Goal: Task Accomplishment & Management: Complete application form

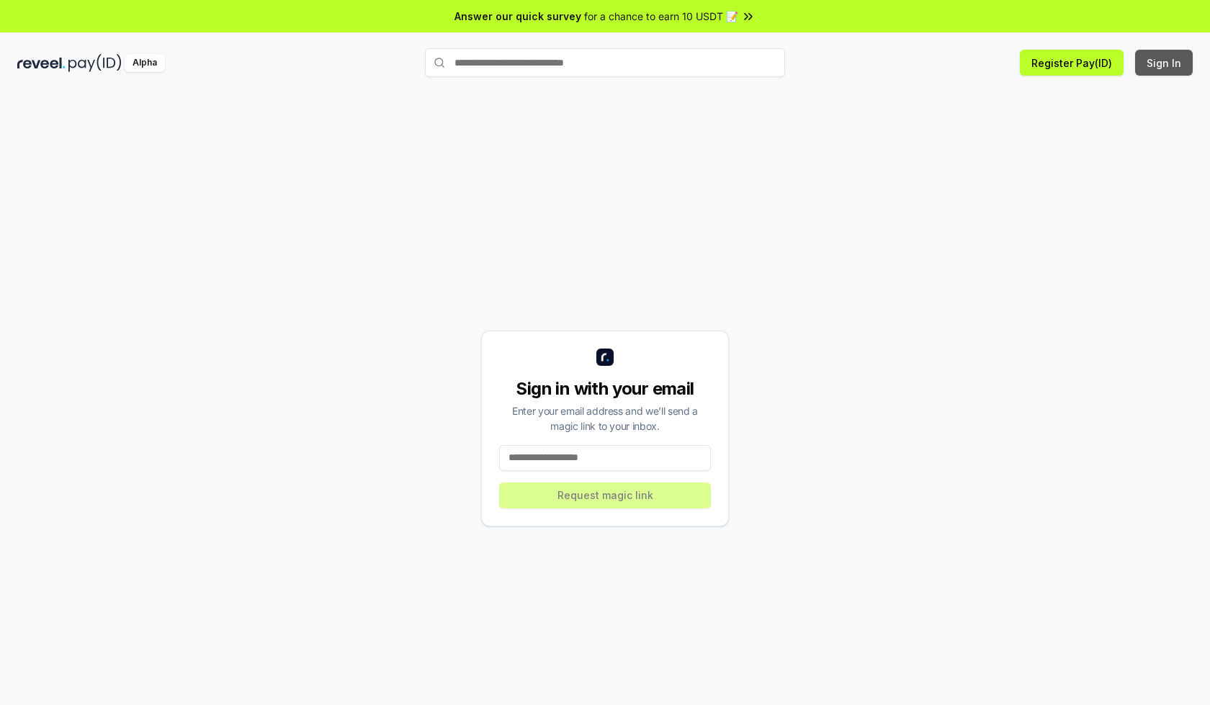
click at [1165, 63] on button "Sign In" at bounding box center [1164, 63] width 58 height 26
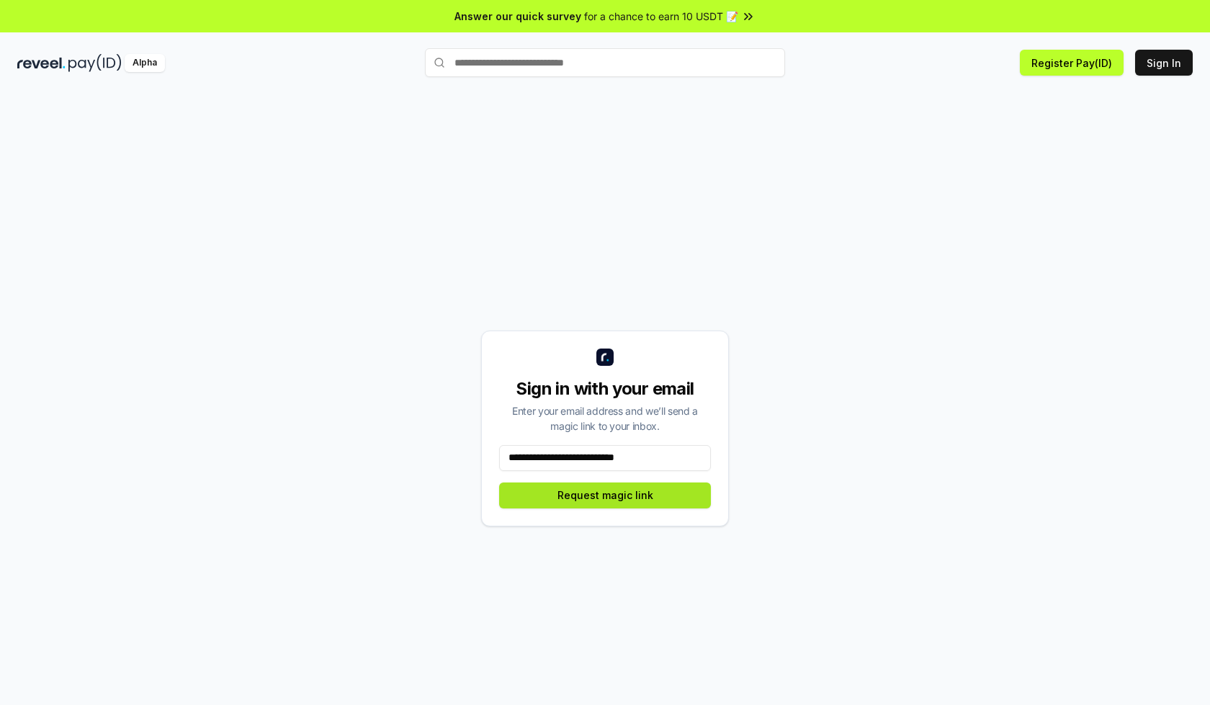
type input "**********"
click at [605, 495] on button "Request magic link" at bounding box center [605, 496] width 212 height 26
